Goal: Use online tool/utility: Utilize a website feature to perform a specific function

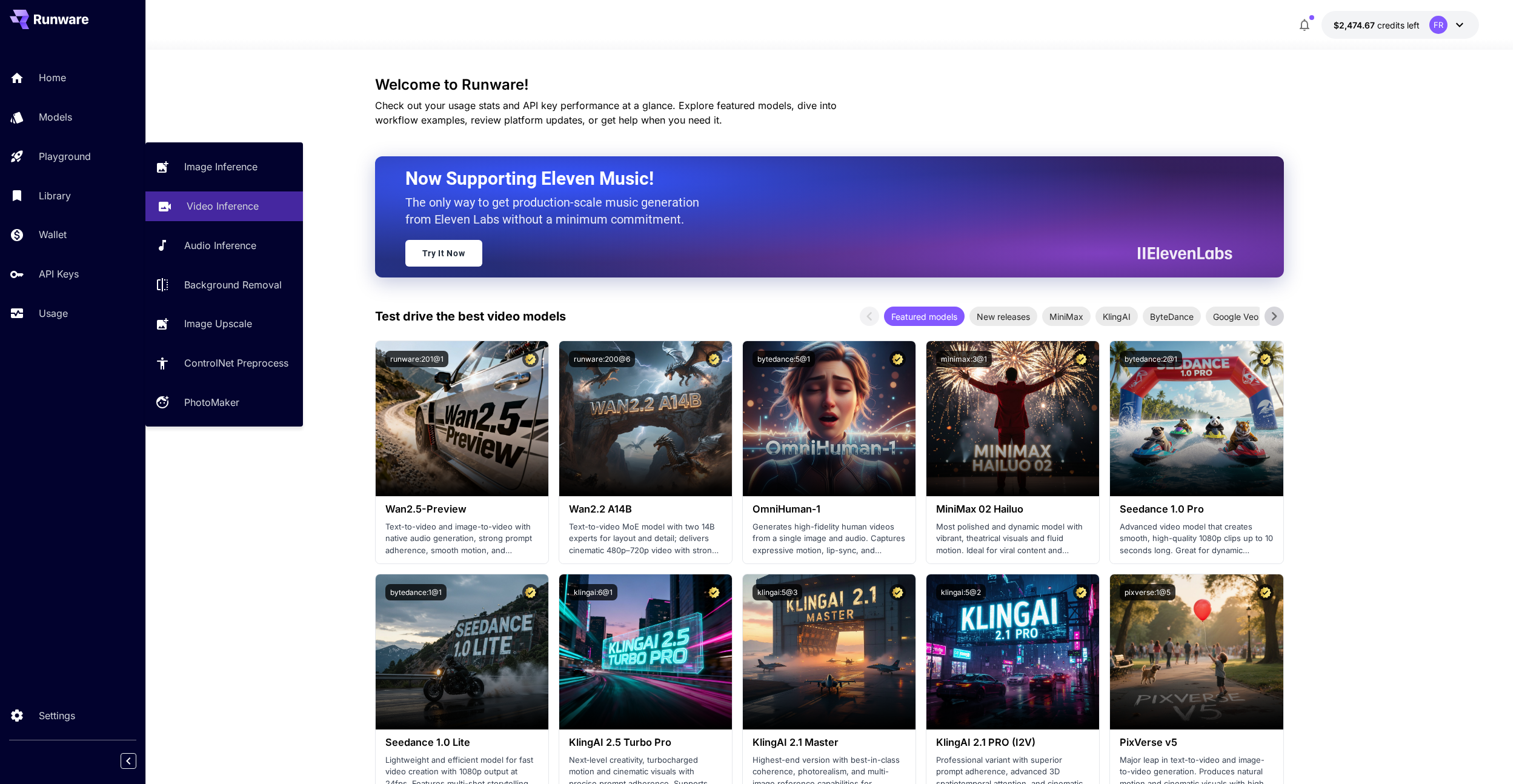
click at [223, 213] on p "Video Inference" at bounding box center [222, 206] width 72 height 15
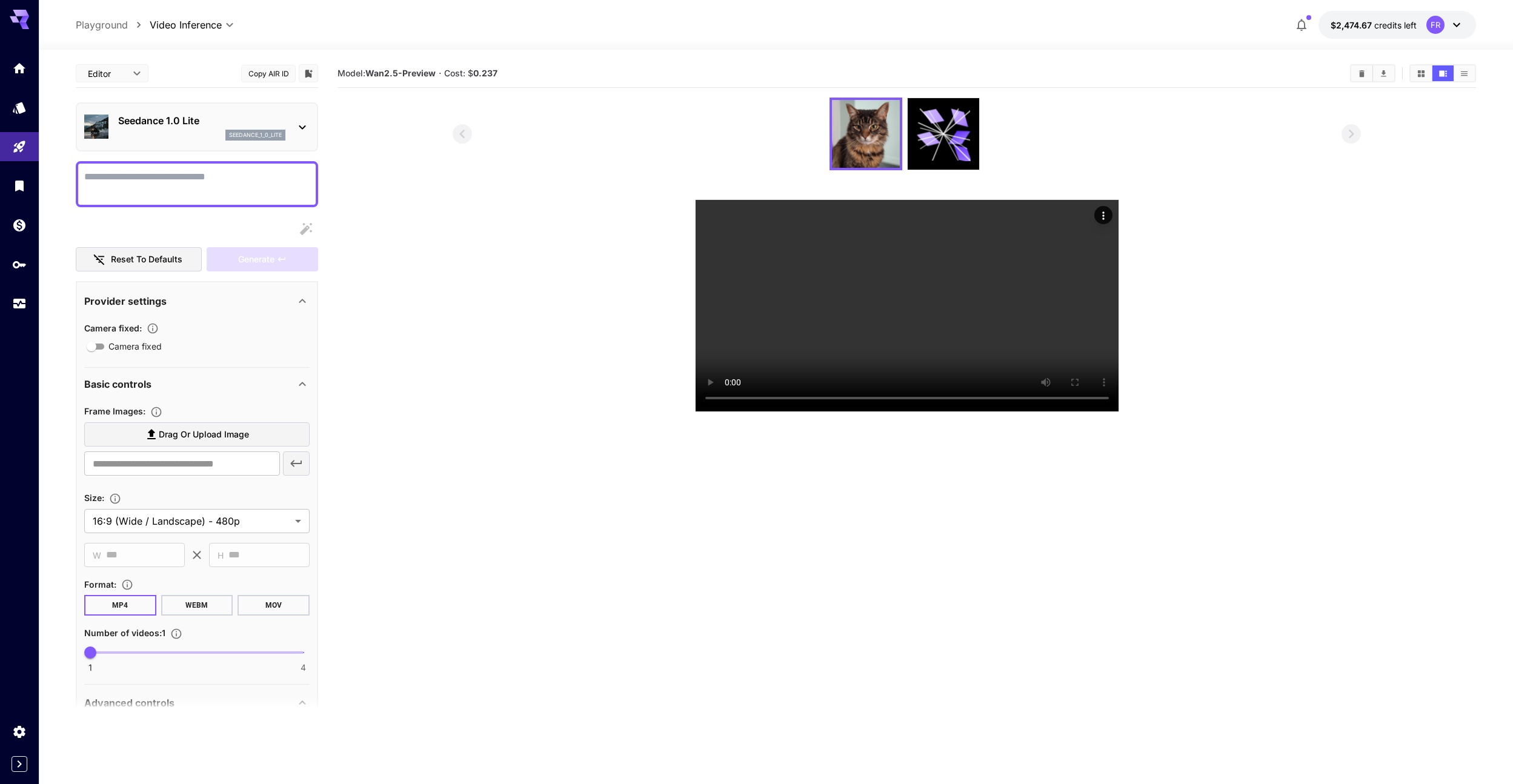
click at [169, 133] on div "seedance_1_0_lite" at bounding box center [201, 135] width 167 height 11
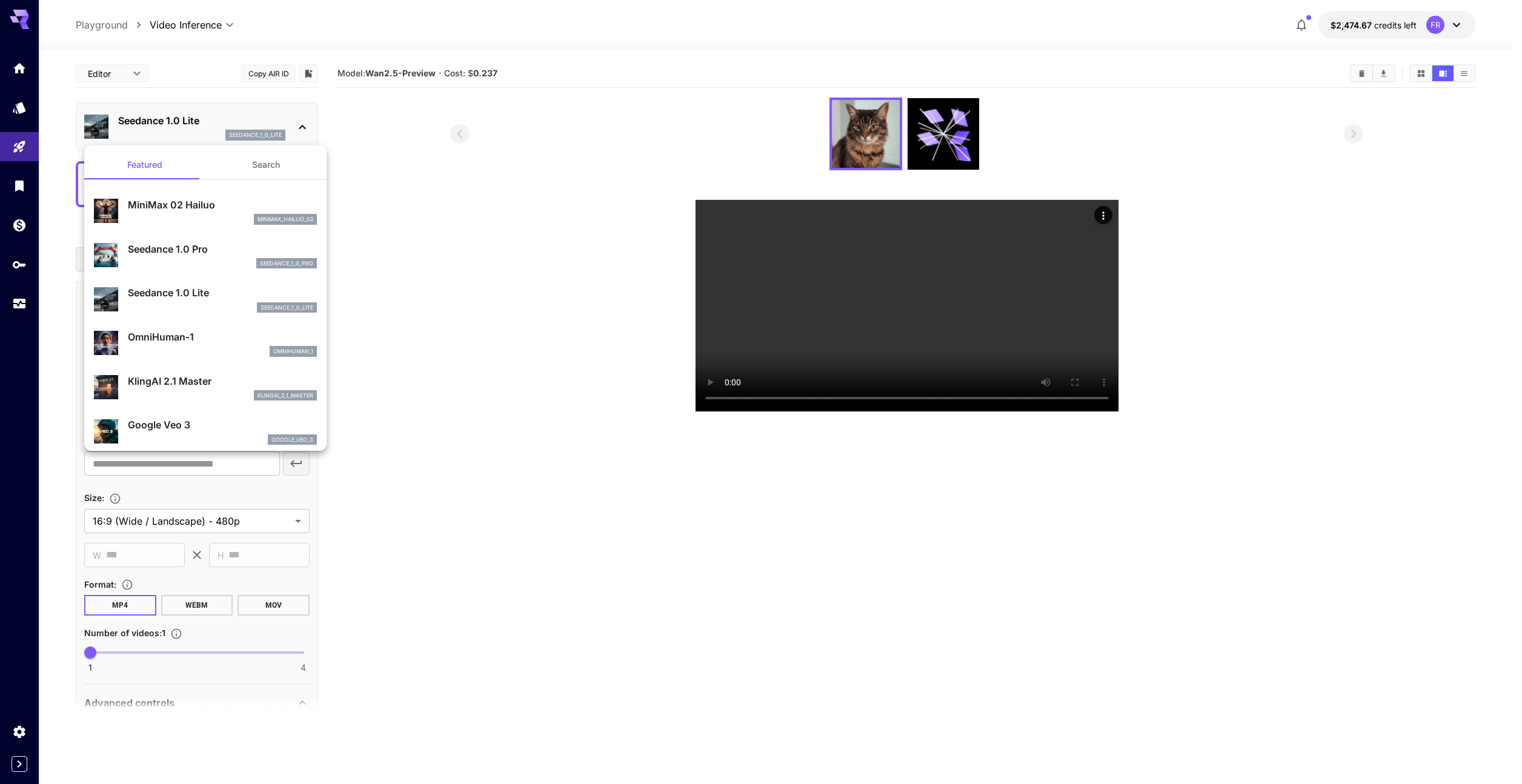
click at [262, 170] on button "Search" at bounding box center [266, 165] width 121 height 29
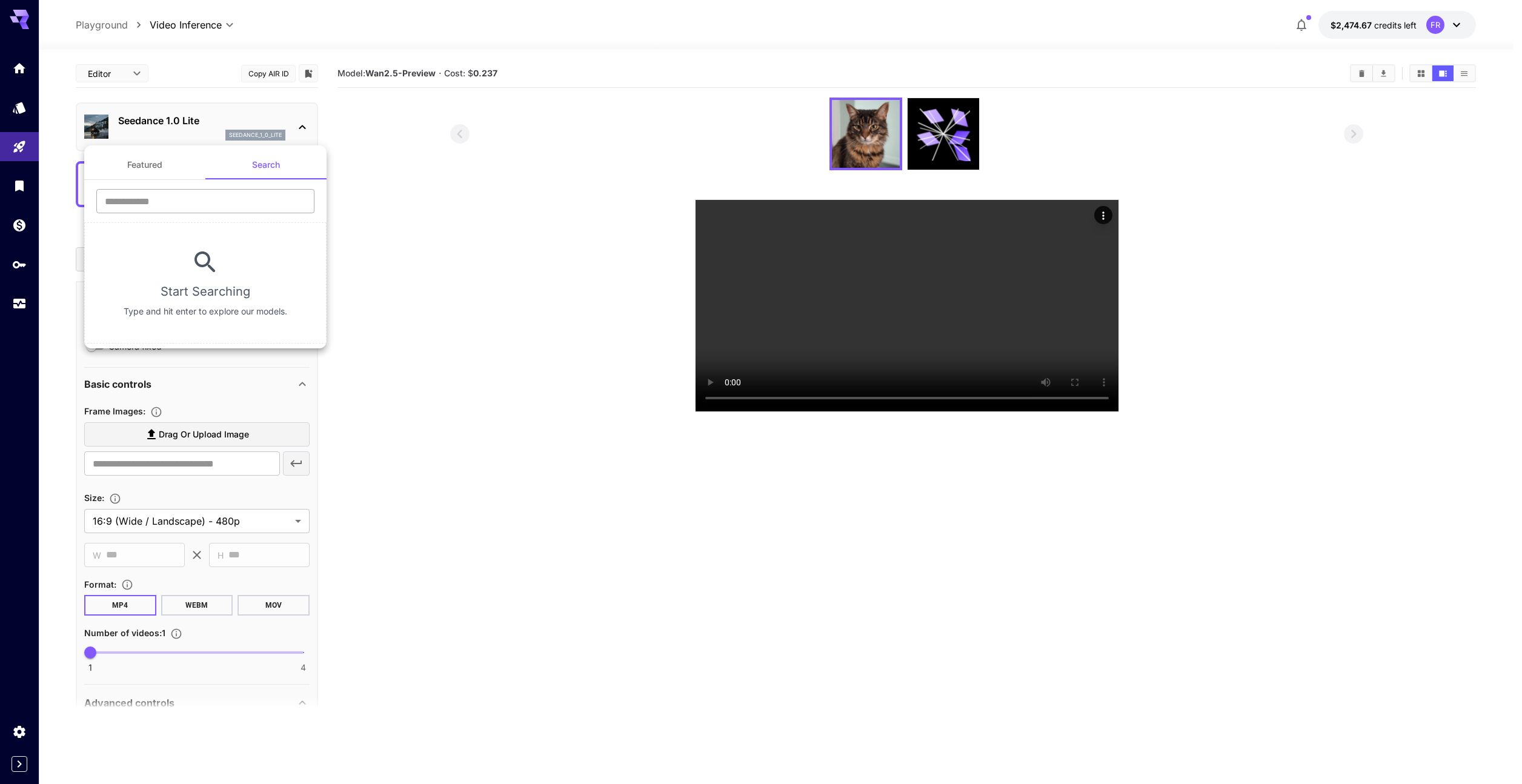
click at [186, 200] on input "text" at bounding box center [205, 201] width 218 height 25
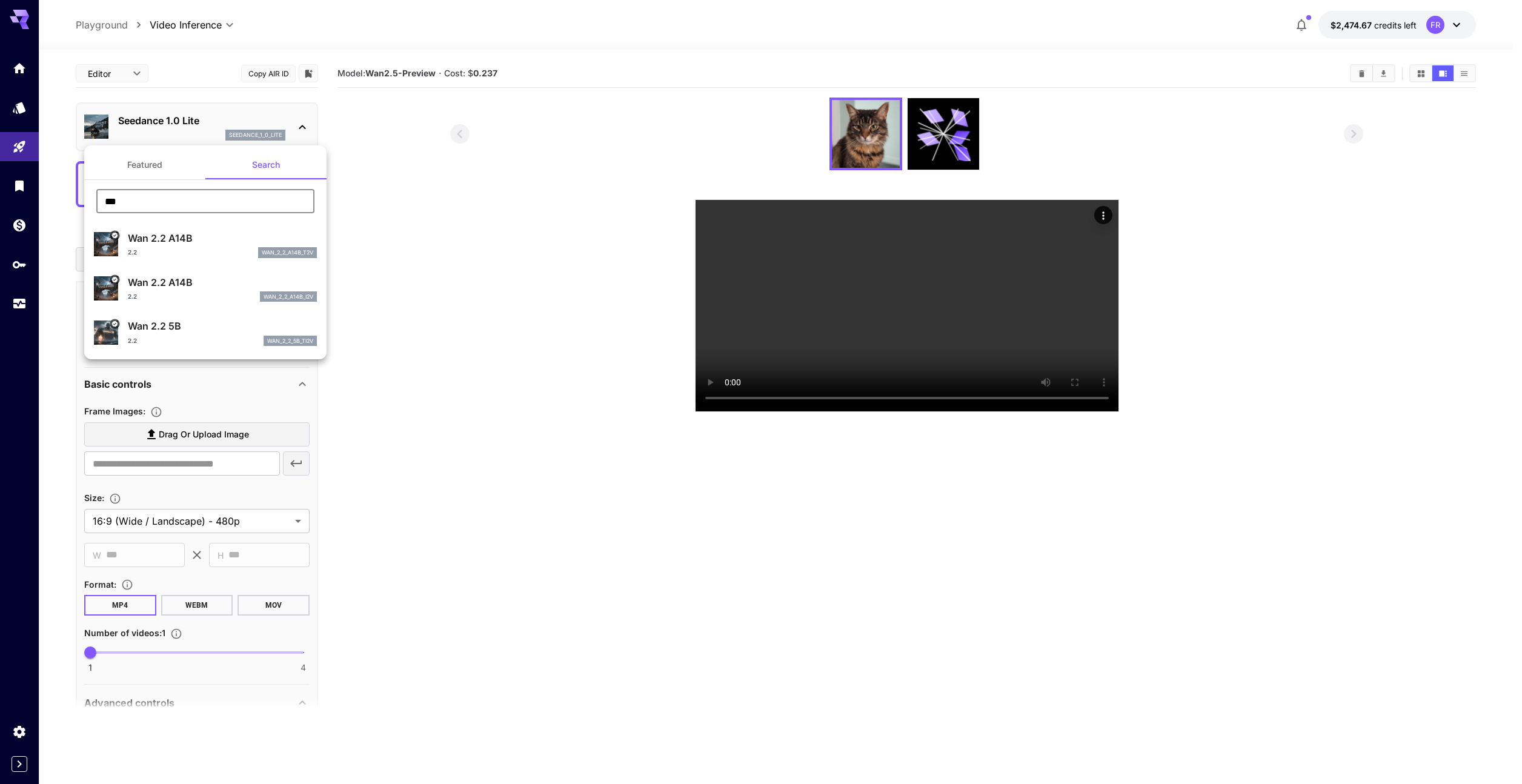
drag, startPoint x: 134, startPoint y: 207, endPoint x: 94, endPoint y: 204, distance: 40.1
click at [94, 204] on div "*** ​" at bounding box center [205, 205] width 242 height 34
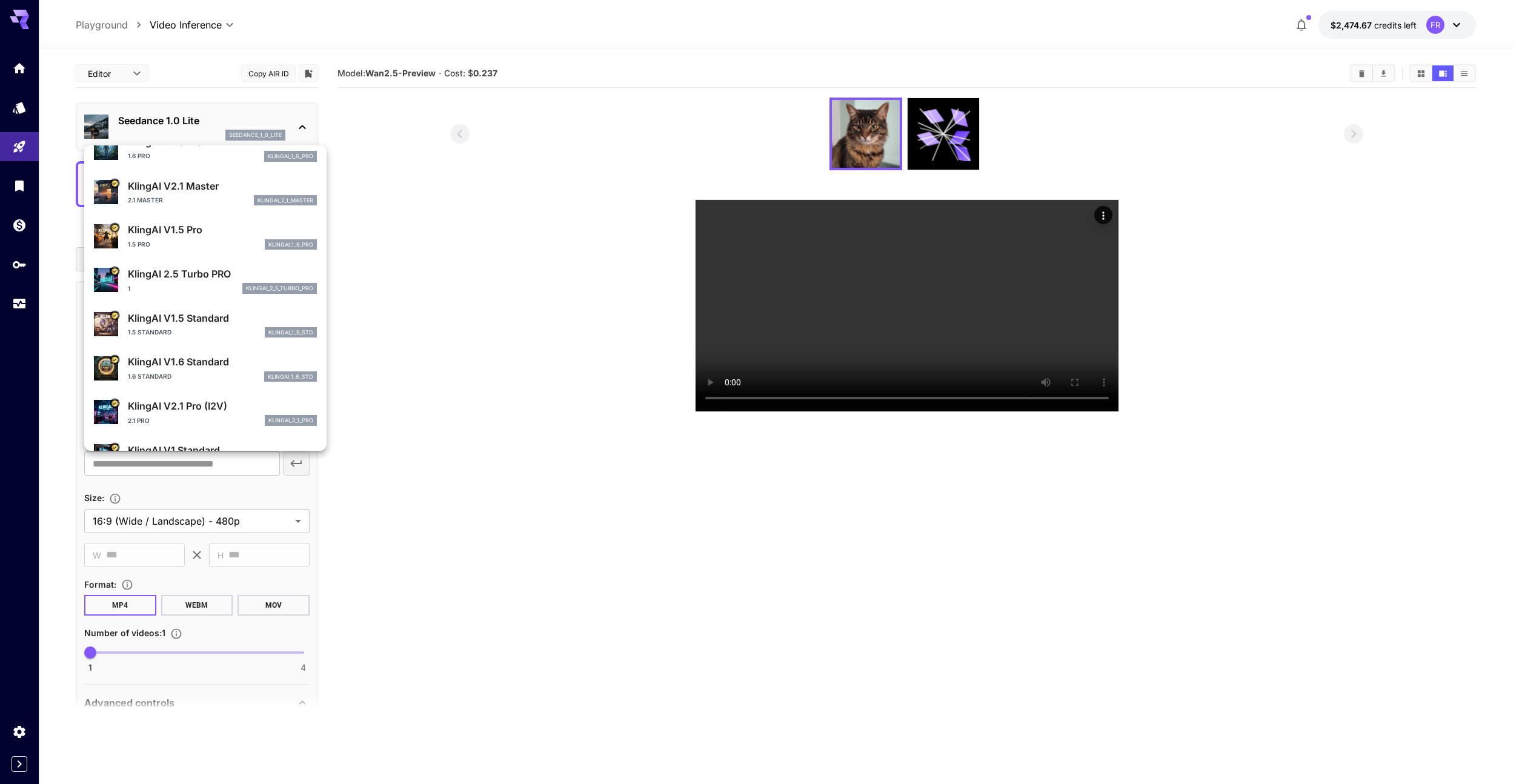
scroll to position [209, 0]
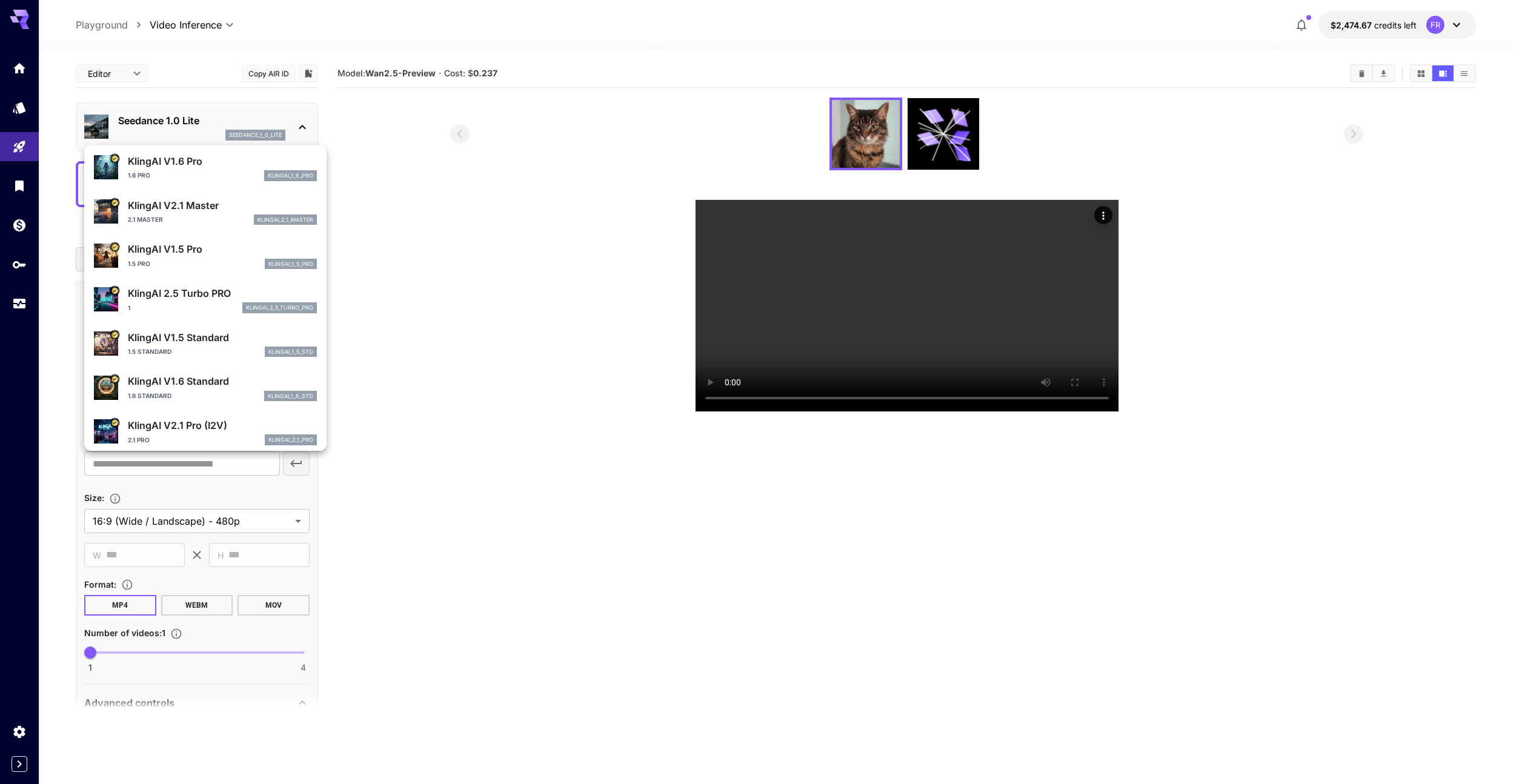
type input "*****"
click at [200, 289] on p "KlingAI 2.5 Turbo PRO" at bounding box center [222, 293] width 189 height 15
type input "**********"
type input "****"
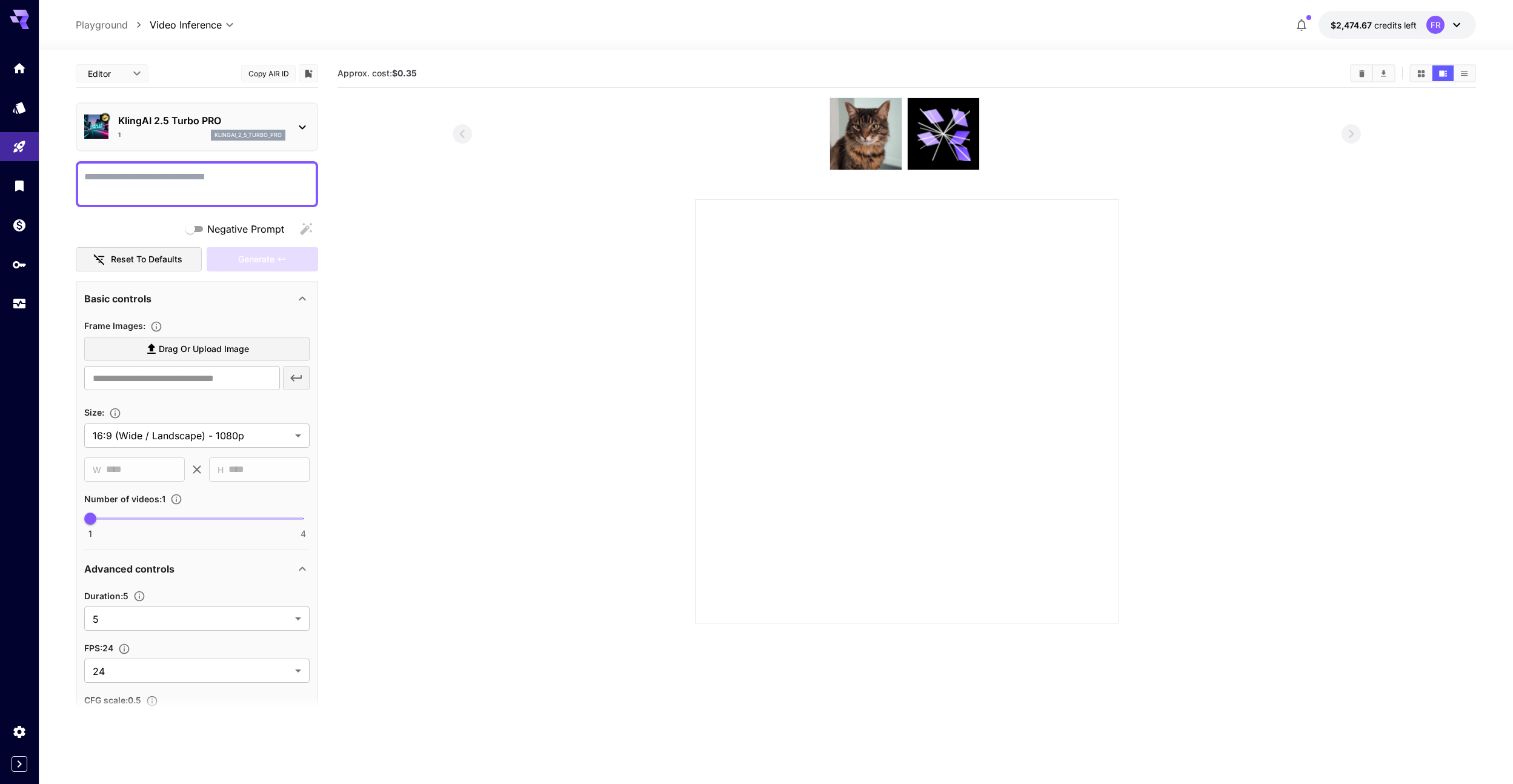
click at [172, 193] on textarea "Negative Prompt" at bounding box center [197, 184] width 226 height 29
type textarea "*****"
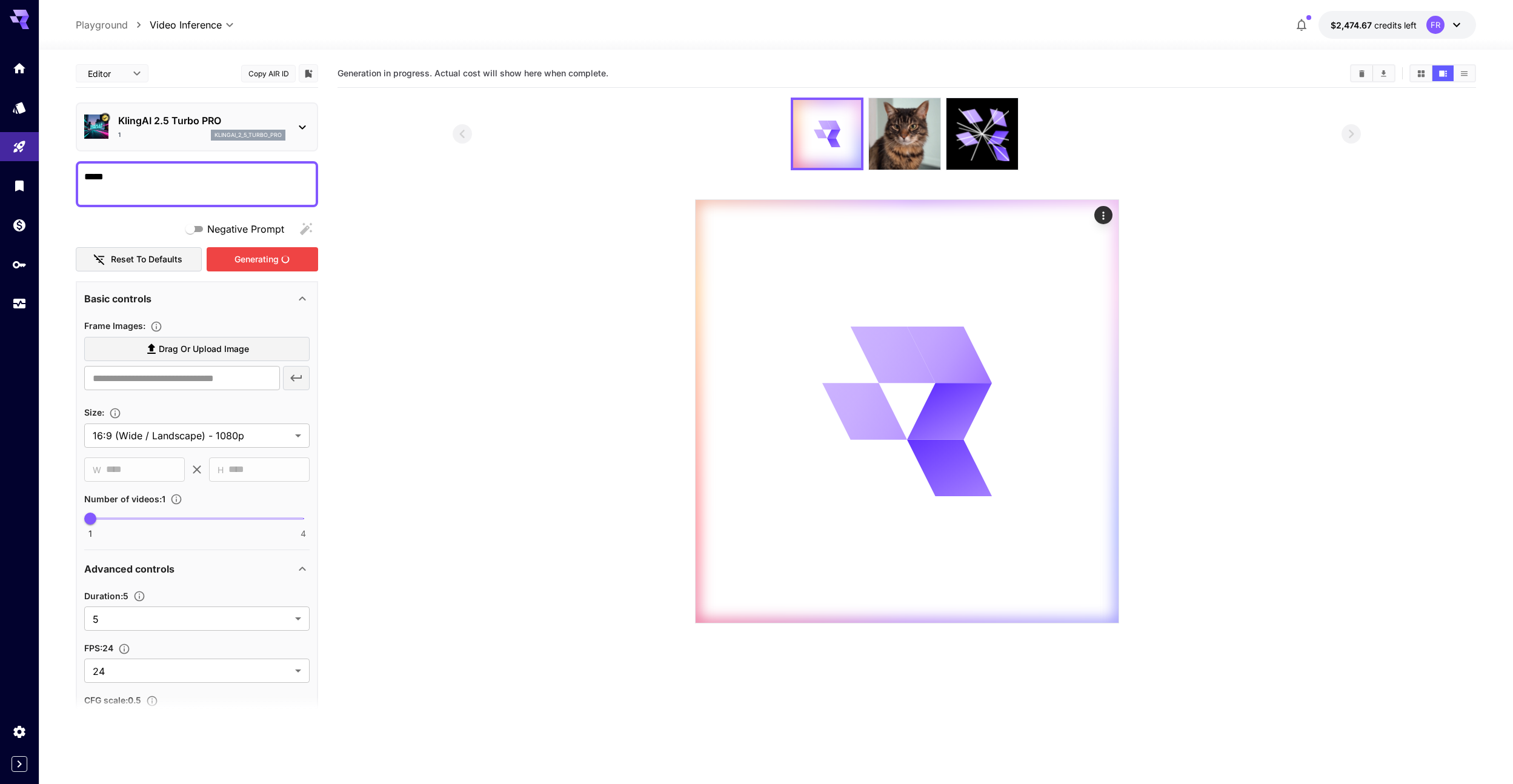
click at [240, 262] on div "Generating" at bounding box center [263, 259] width 111 height 25
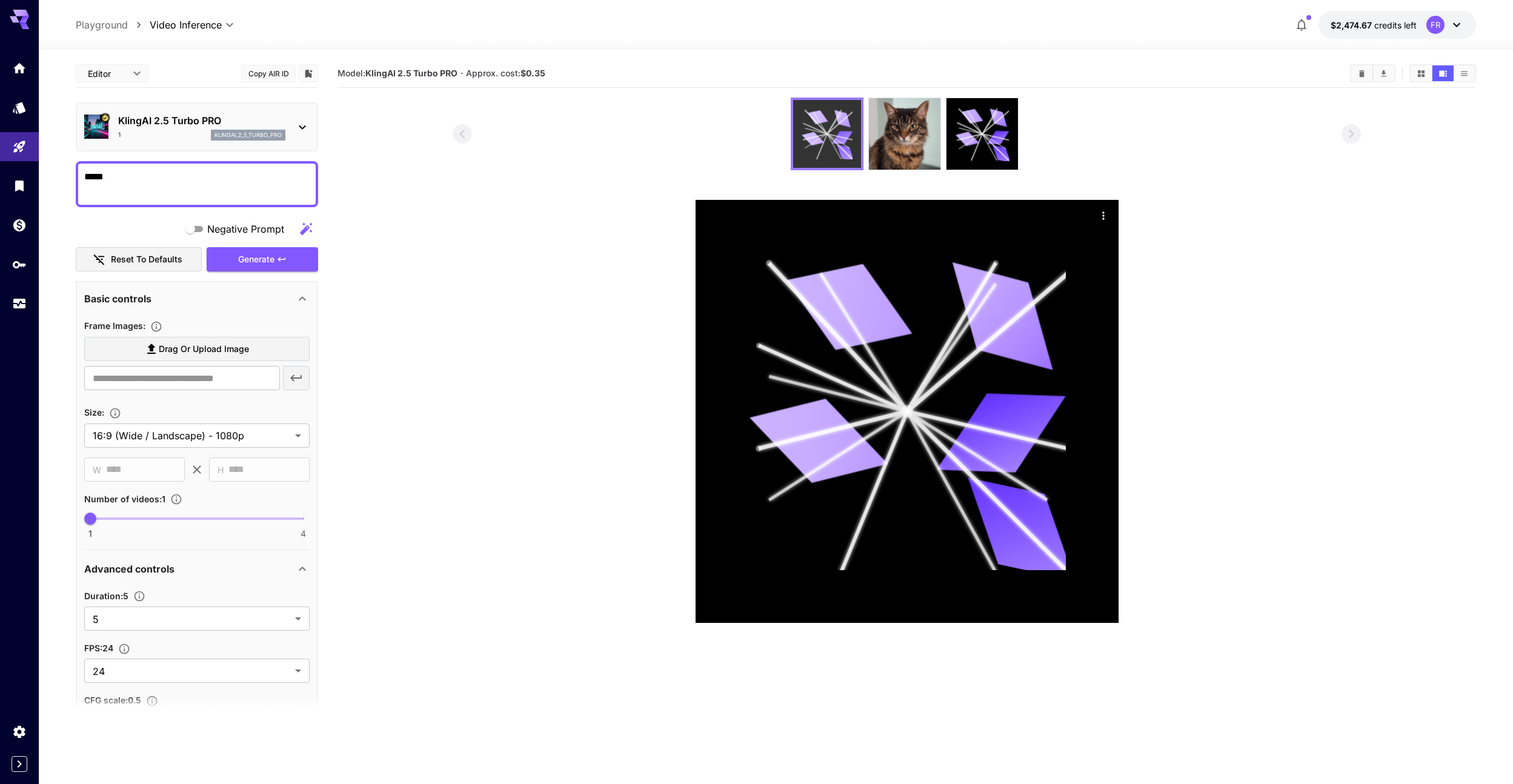
click at [836, 128] on icon at bounding box center [827, 134] width 51 height 51
click at [1109, 217] on icon "Actions" at bounding box center [1103, 215] width 12 height 12
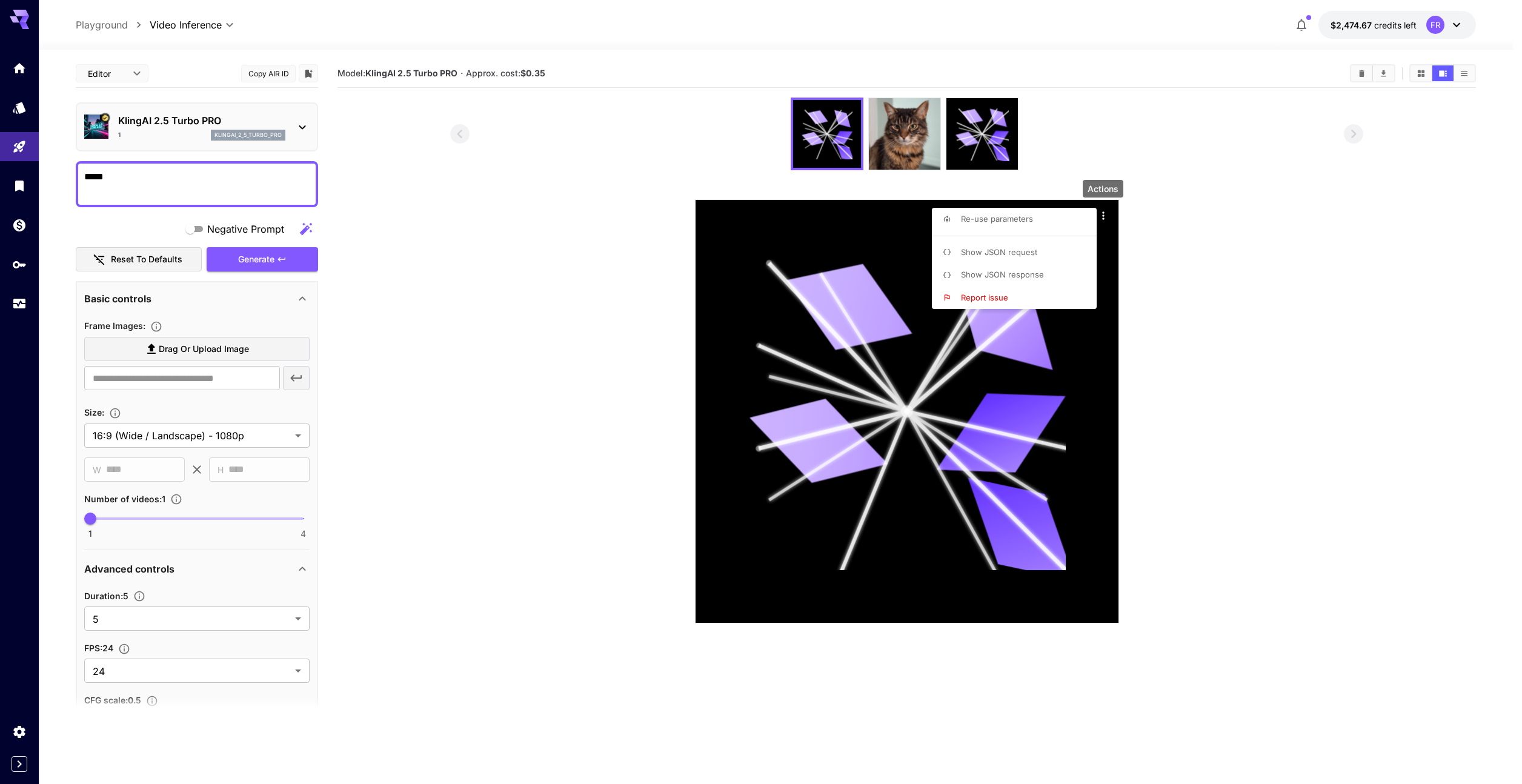
click at [1032, 270] on span "Show JSON response" at bounding box center [1002, 275] width 83 height 10
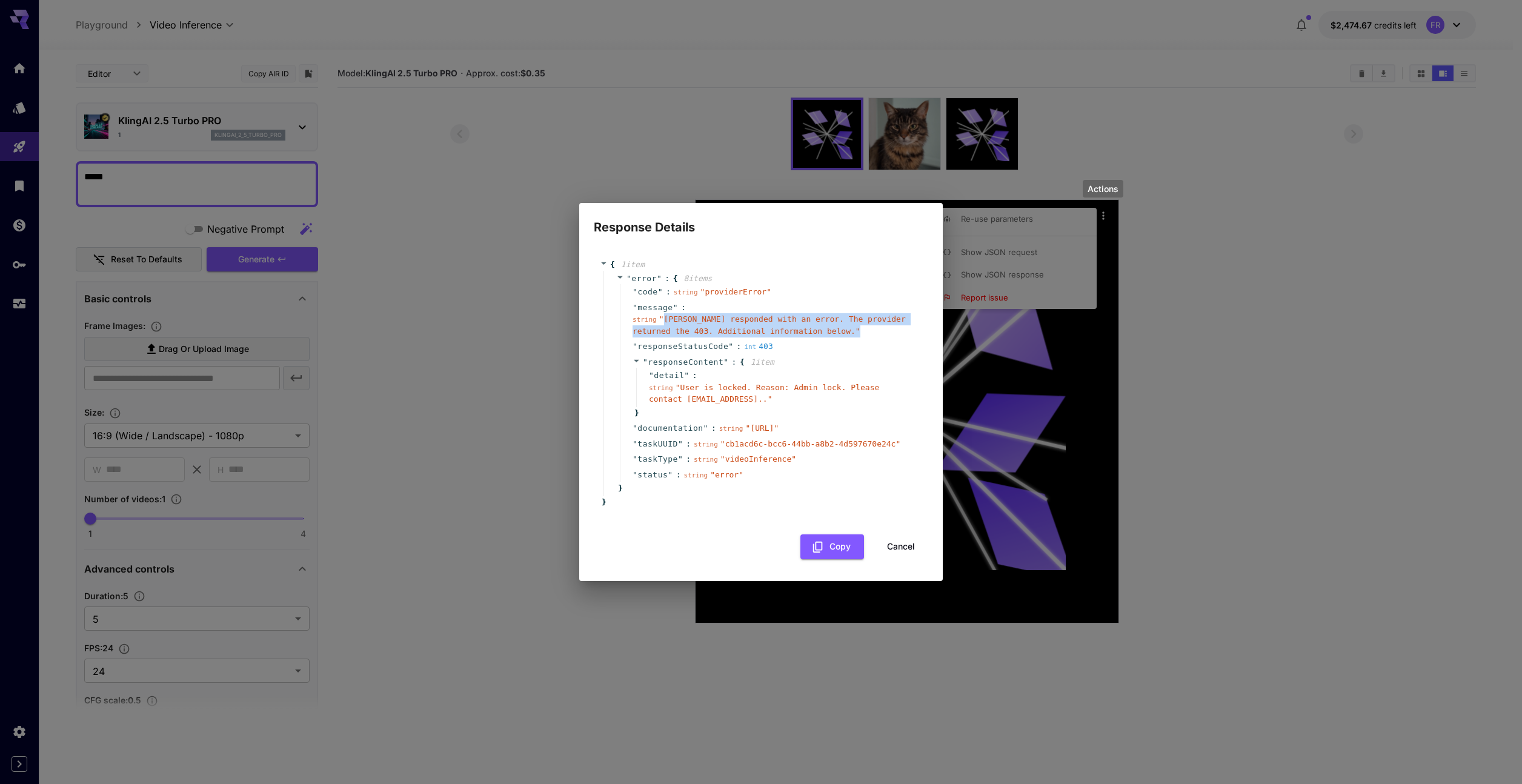
drag, startPoint x: 662, startPoint y: 315, endPoint x: 805, endPoint y: 331, distance: 143.9
click at [805, 331] on div "" message " : string " FAL responded with an error. The provider returned the 4…" at bounding box center [770, 320] width 299 height 39
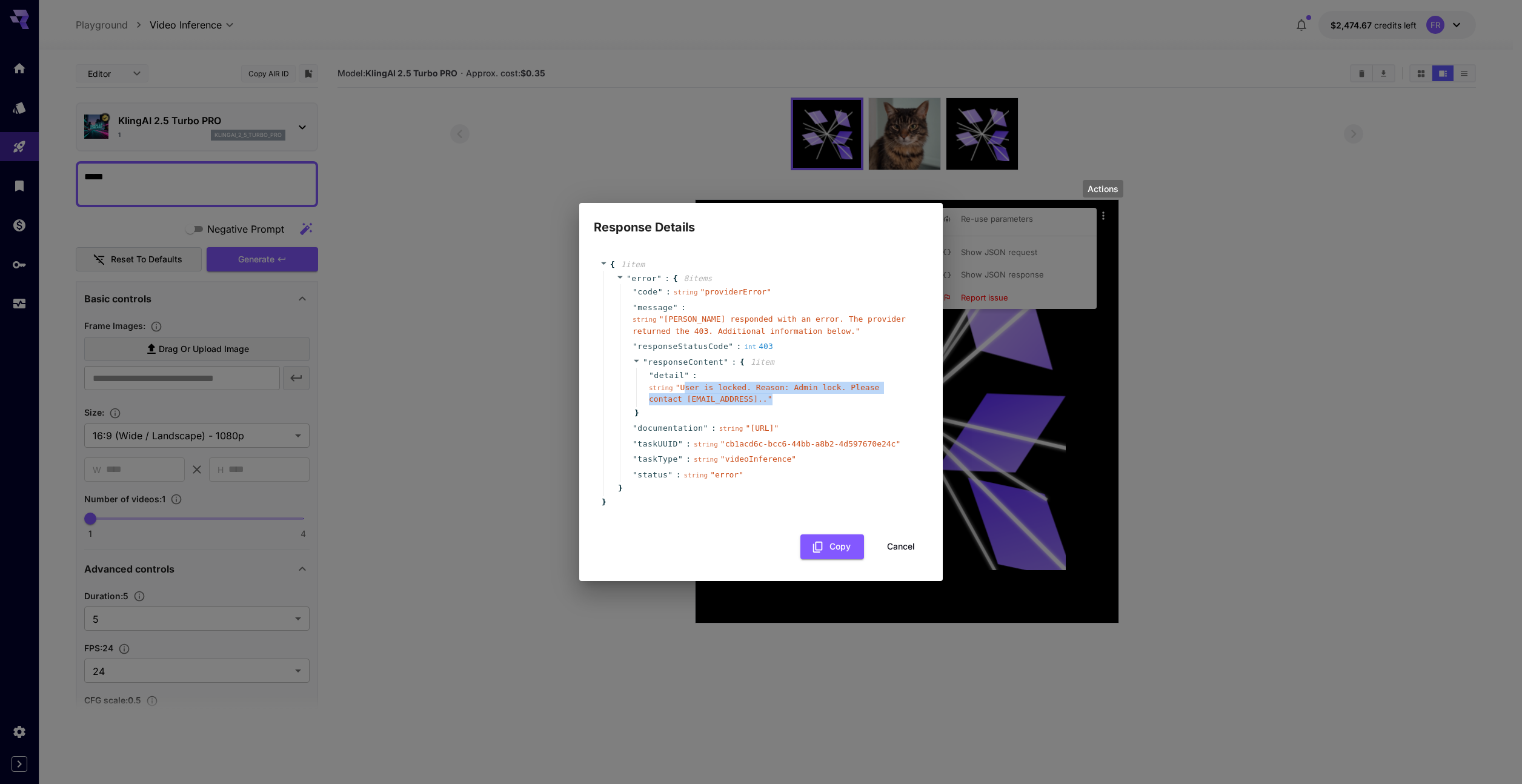
drag, startPoint x: 735, startPoint y: 387, endPoint x: 839, endPoint y: 394, distance: 104.2
click at [839, 394] on div "string " User is locked. Reason: Admin lock. Please contact [EMAIL_ADDRESS].. "" at bounding box center [779, 393] width 261 height 24
click at [901, 554] on button "Cancel" at bounding box center [900, 546] width 55 height 25
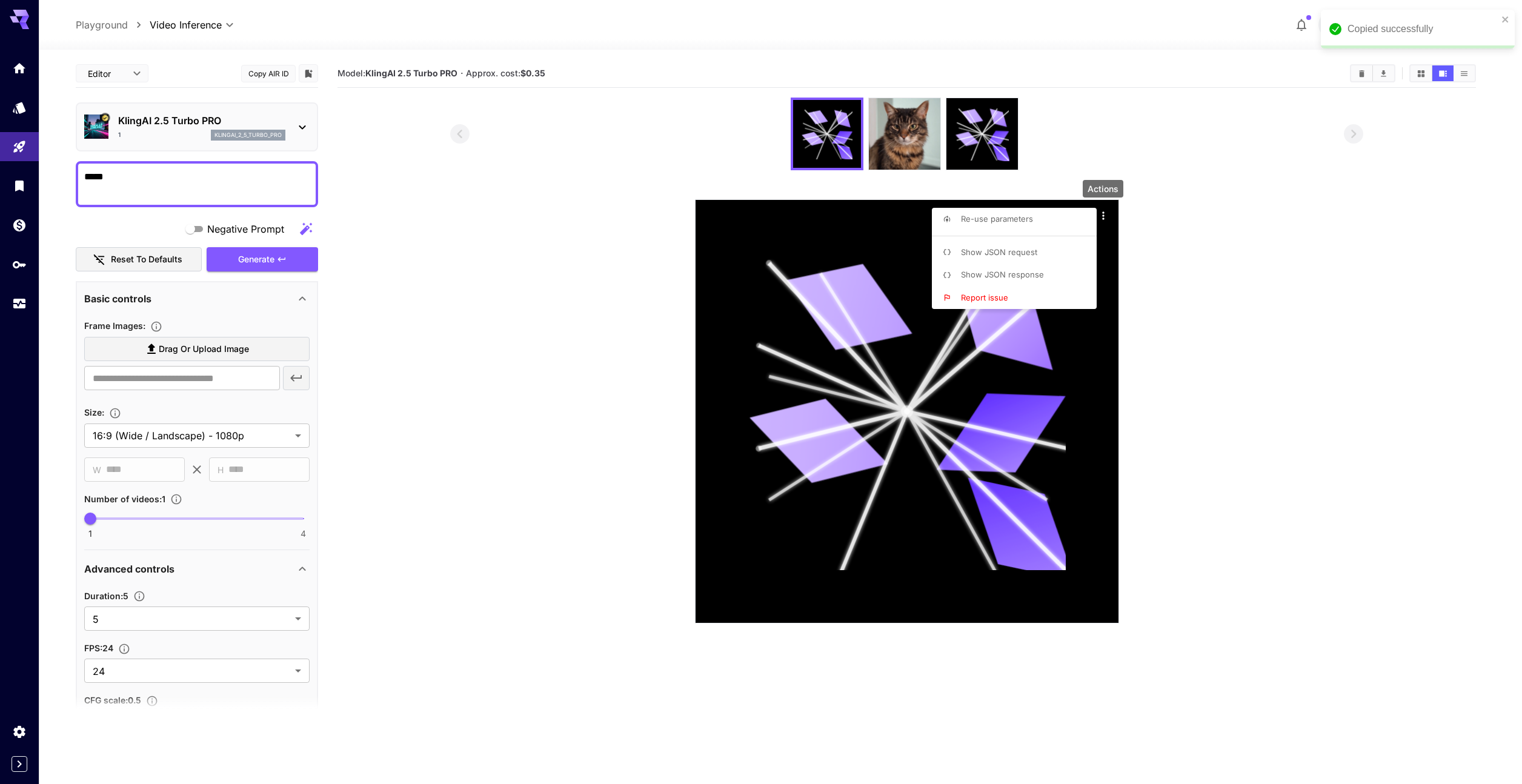
click at [1219, 284] on div at bounding box center [761, 392] width 1522 height 784
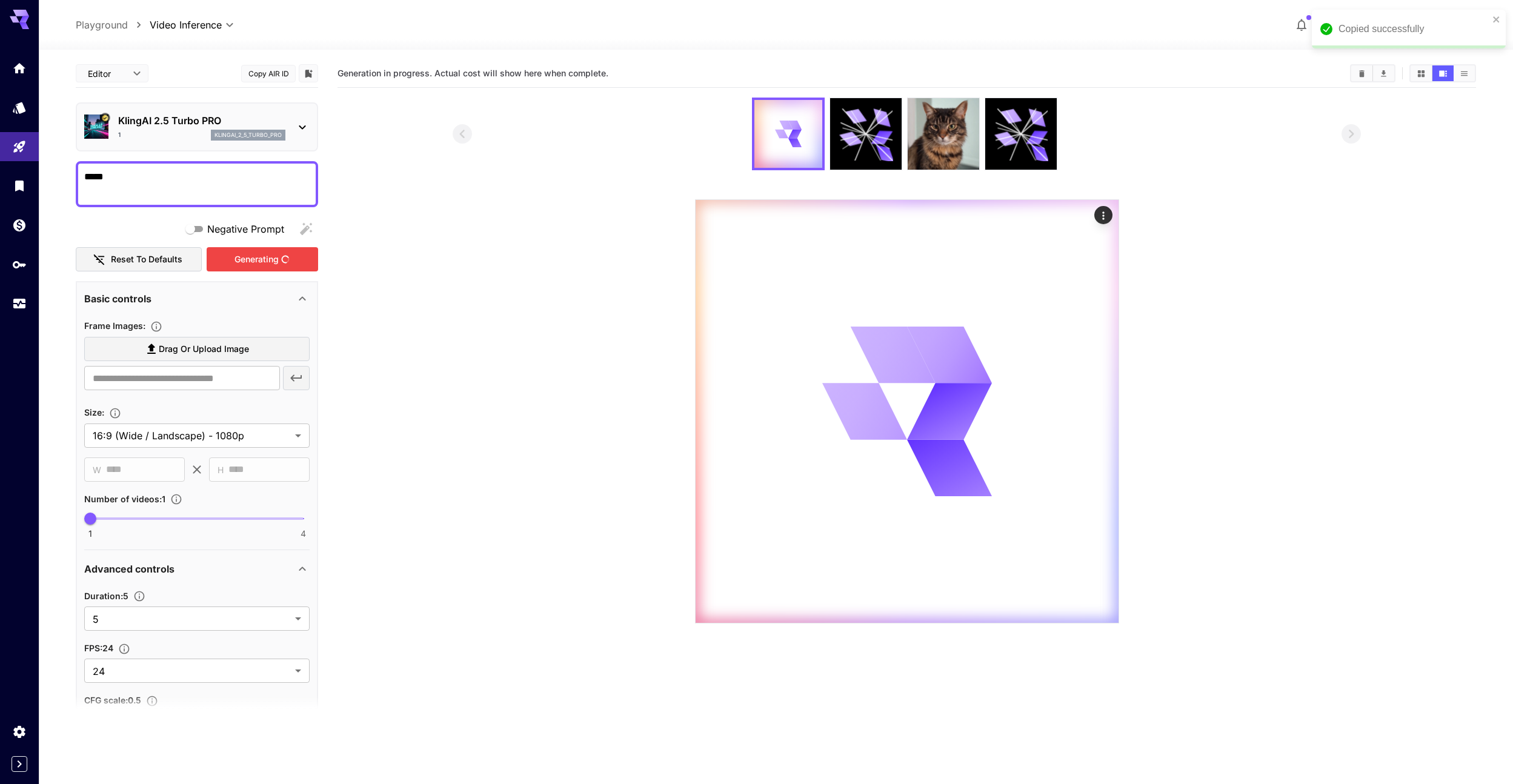
click at [266, 258] on div "Generating" at bounding box center [263, 259] width 111 height 25
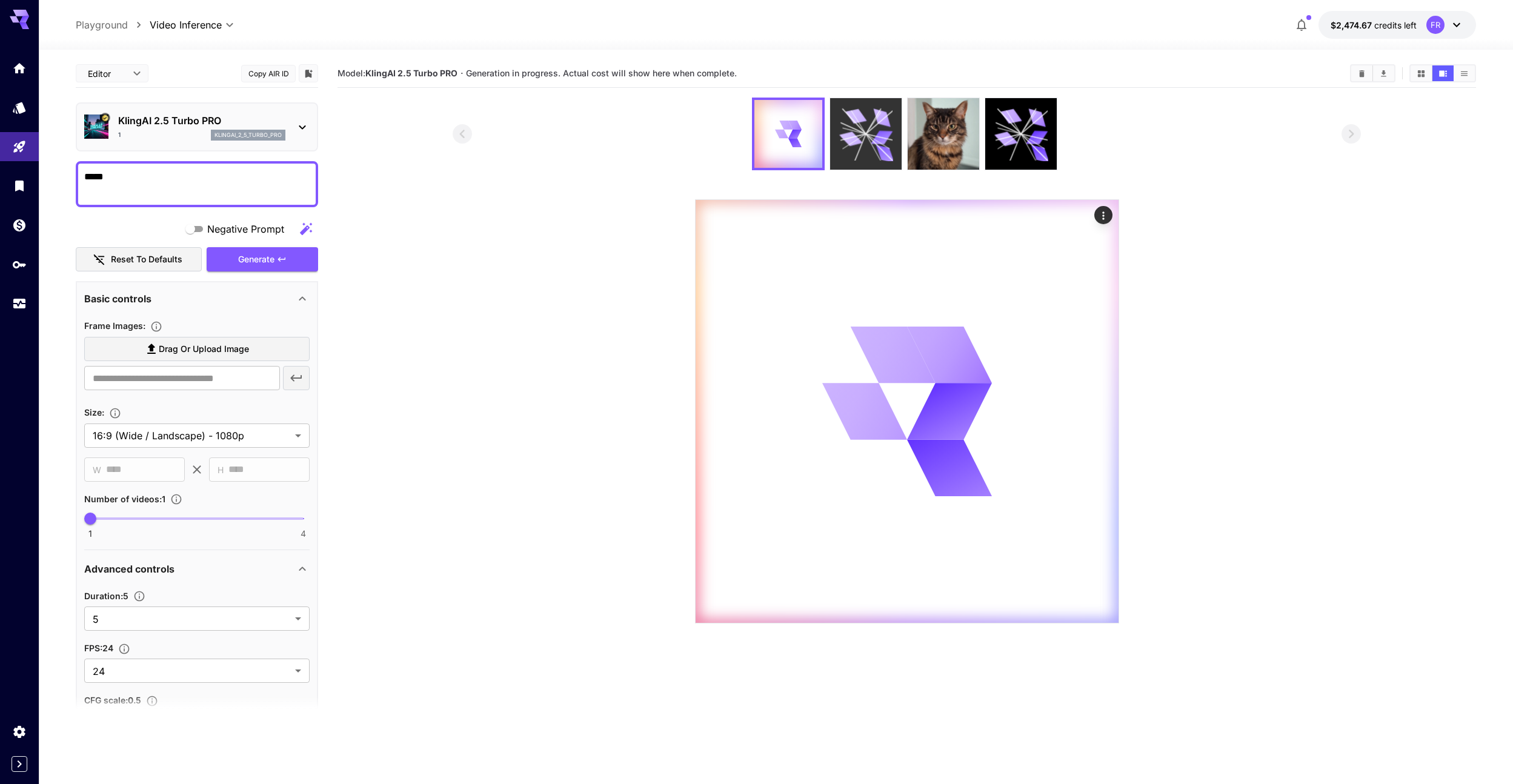
click at [878, 146] on icon at bounding box center [884, 153] width 20 height 17
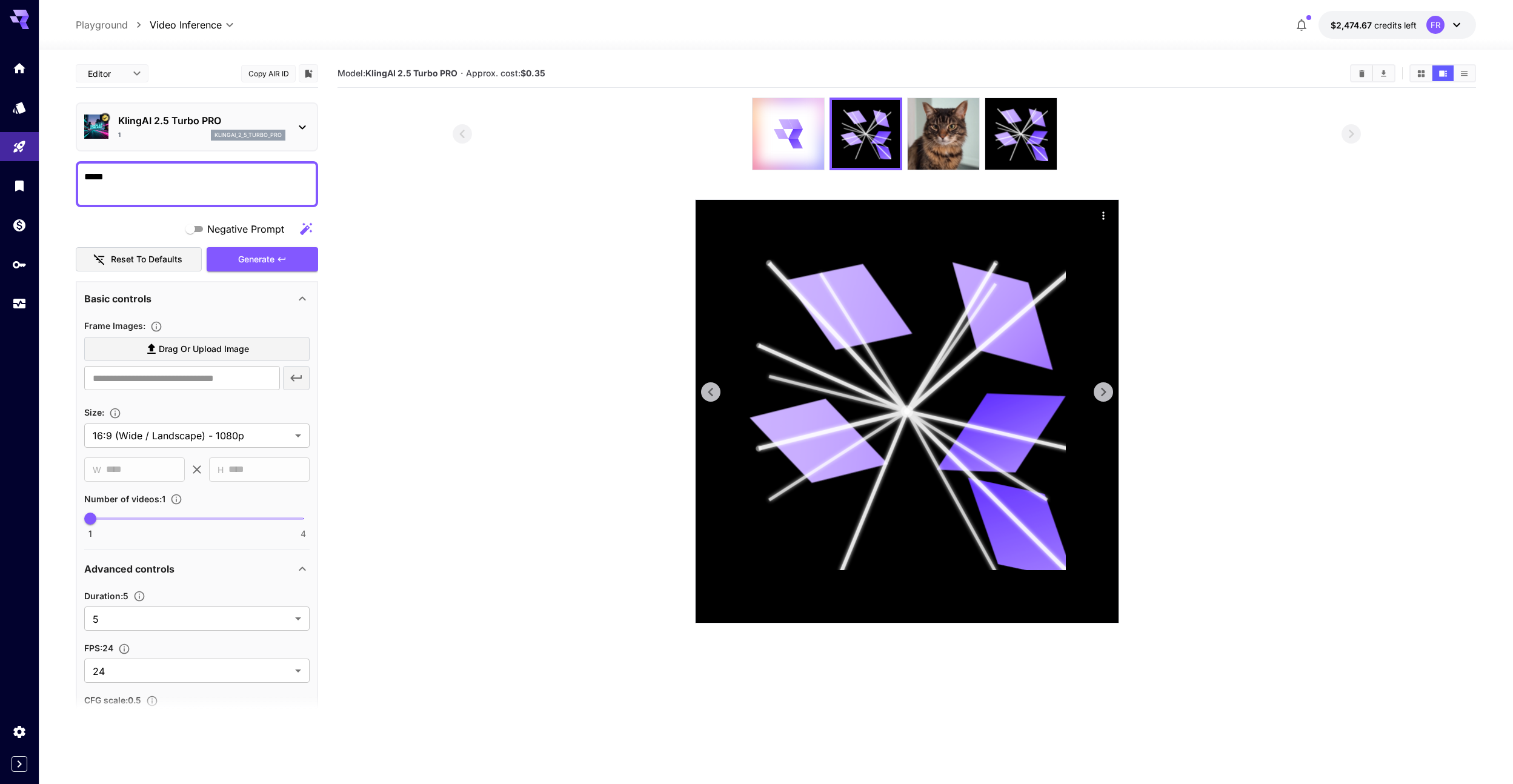
click at [1100, 221] on icon "Actions" at bounding box center [1103, 215] width 12 height 12
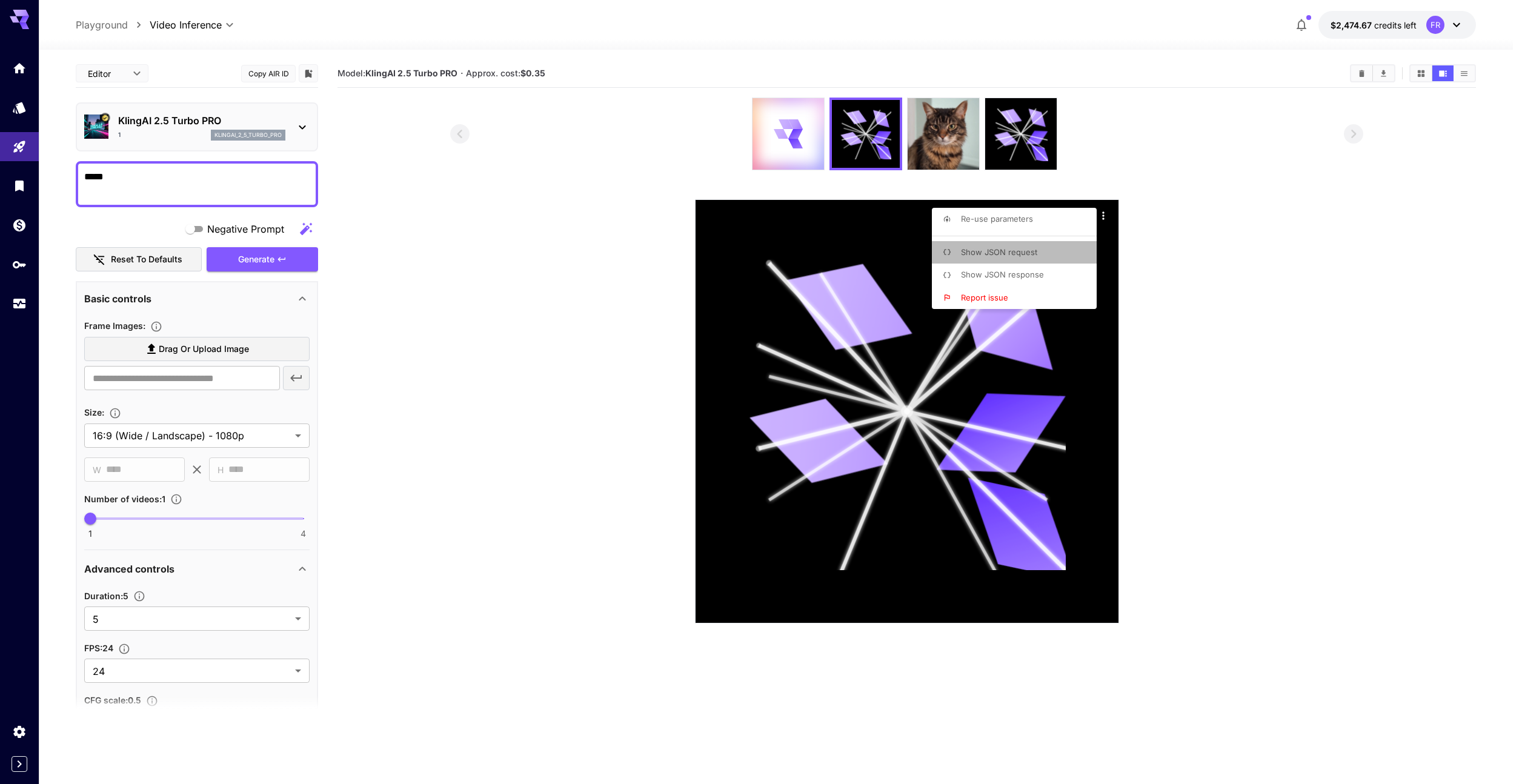
click at [1008, 255] on span "Show JSON request" at bounding box center [999, 252] width 76 height 10
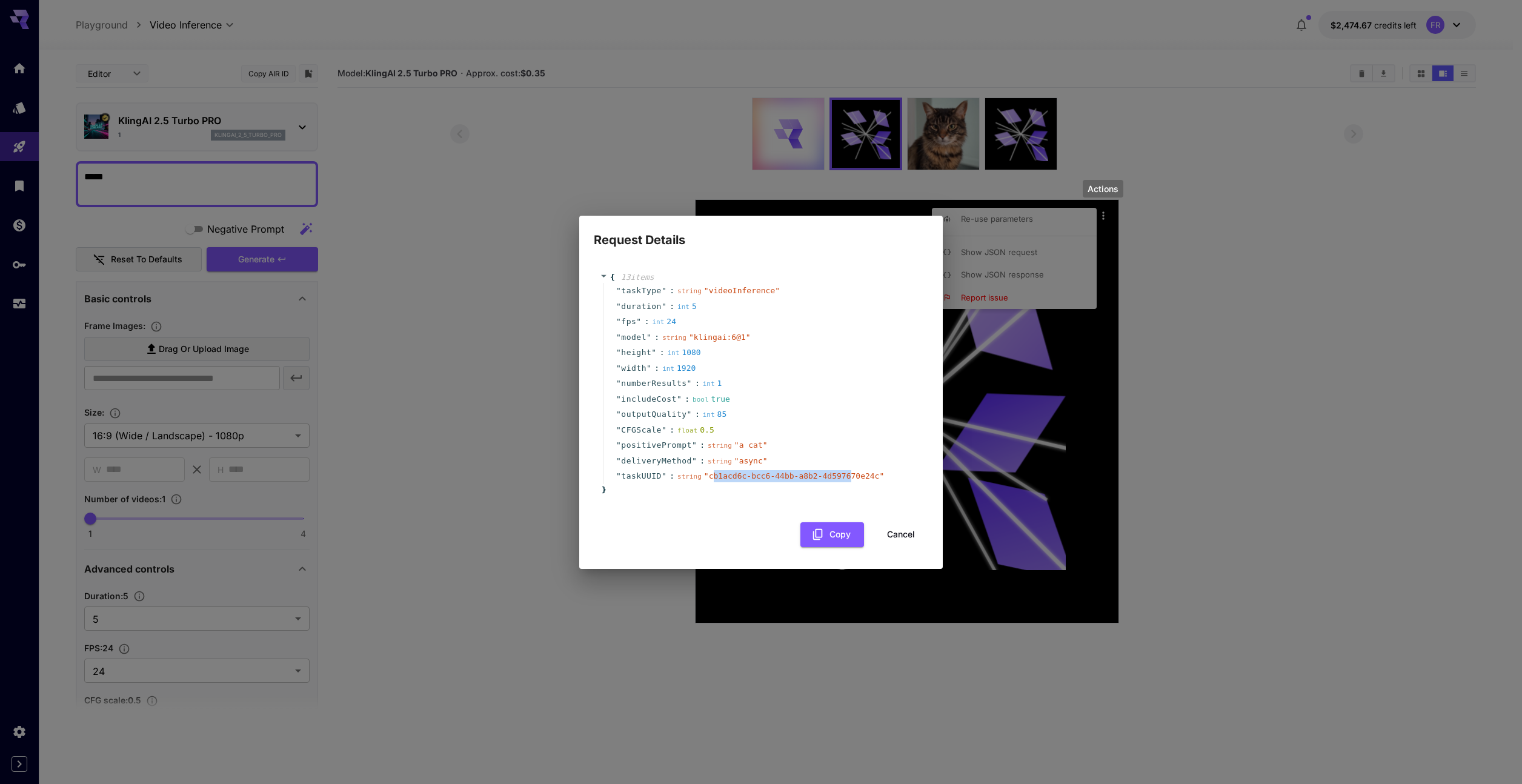
drag, startPoint x: 712, startPoint y: 478, endPoint x: 851, endPoint y: 476, distance: 139.0
click at [851, 476] on span "" cb1acd6c-bcc6-44bb-a8b2-4d597670e24c "" at bounding box center [794, 475] width 180 height 9
drag, startPoint x: 882, startPoint y: 480, endPoint x: 689, endPoint y: 477, distance: 193.0
click at [689, 477] on div "string " cb1acd6c-bcc6-44bb-a8b2-4d597670e24c "" at bounding box center [780, 476] width 207 height 12
click at [716, 478] on span "" cb1acd6c-bcc6-44bb-a8b2-4d597670e24c "" at bounding box center [794, 475] width 180 height 9
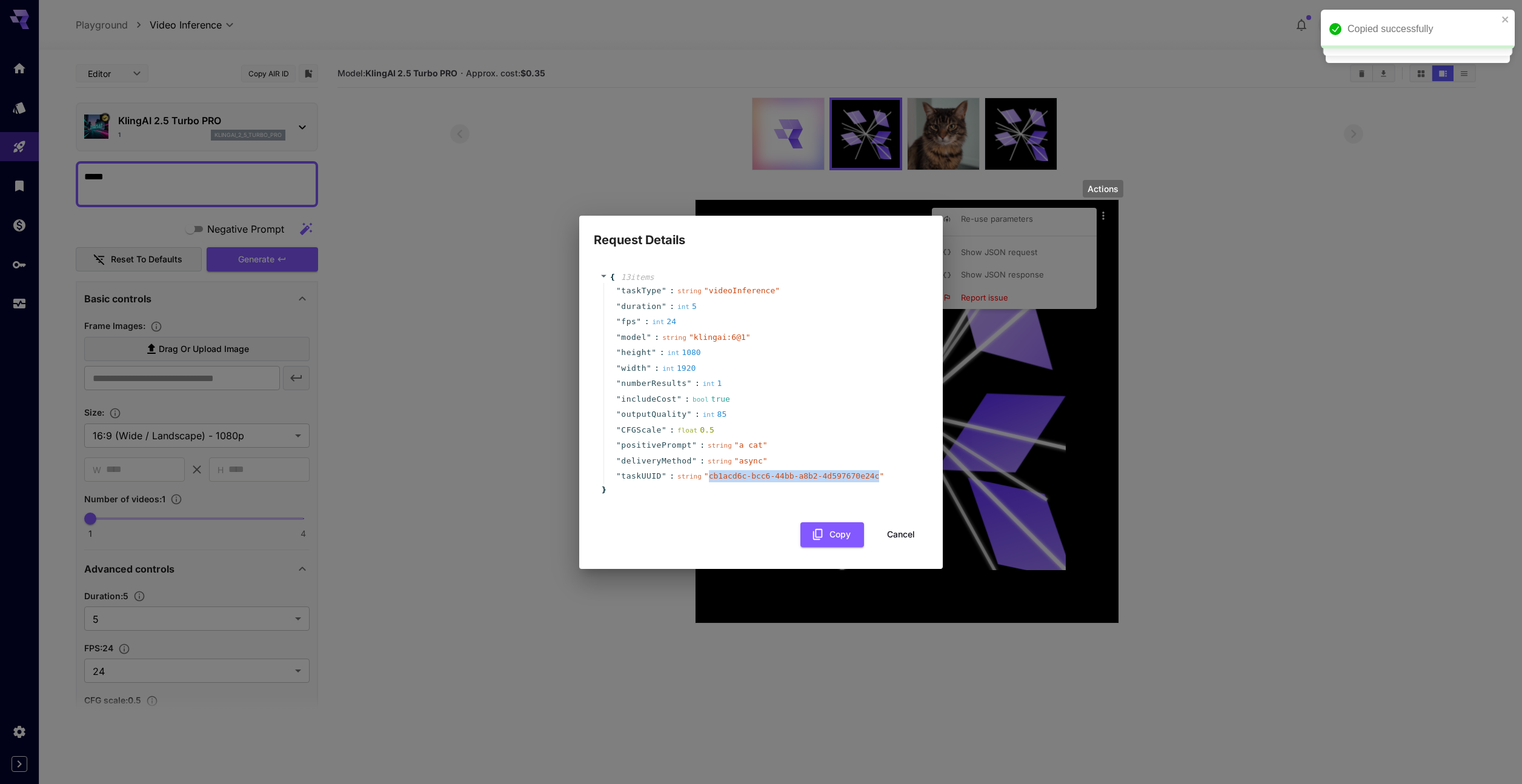
copy span "cb1acd6c-bcc6-44bb-a8b2-4d597670e24c"
drag, startPoint x: 708, startPoint y: 478, endPoint x: 878, endPoint y: 477, distance: 170.0
click at [878, 477] on span "" cb1acd6c-bcc6-44bb-a8b2-4d597670e24c "" at bounding box center [794, 475] width 180 height 9
